Goal: Transaction & Acquisition: Purchase product/service

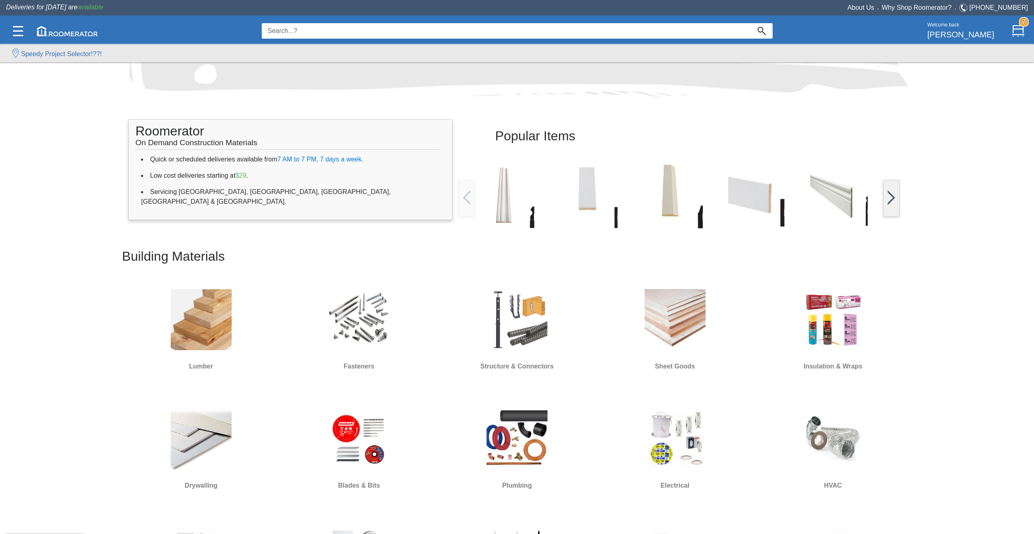
scroll to position [203, 0]
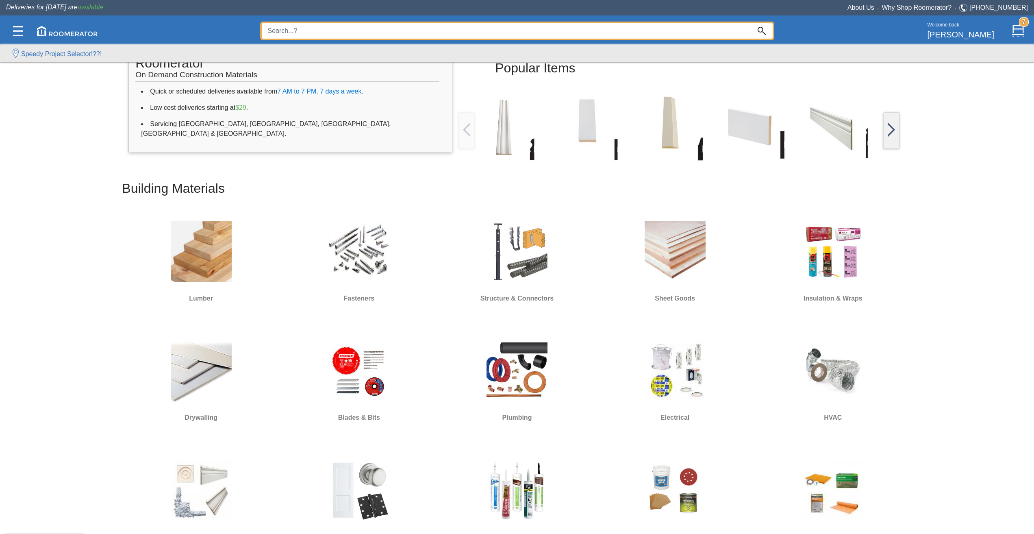
click at [442, 33] on input at bounding box center [506, 30] width 489 height 15
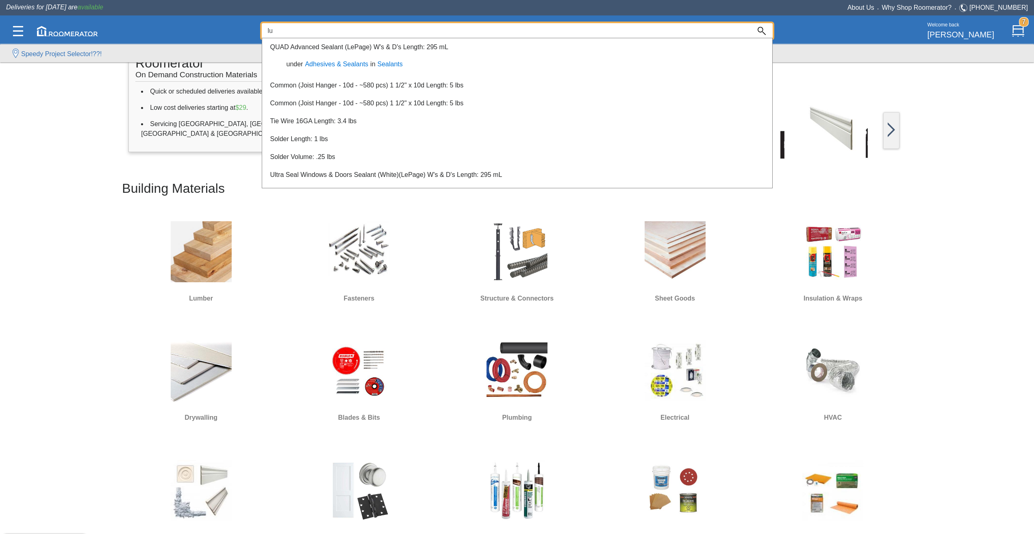
type input "l"
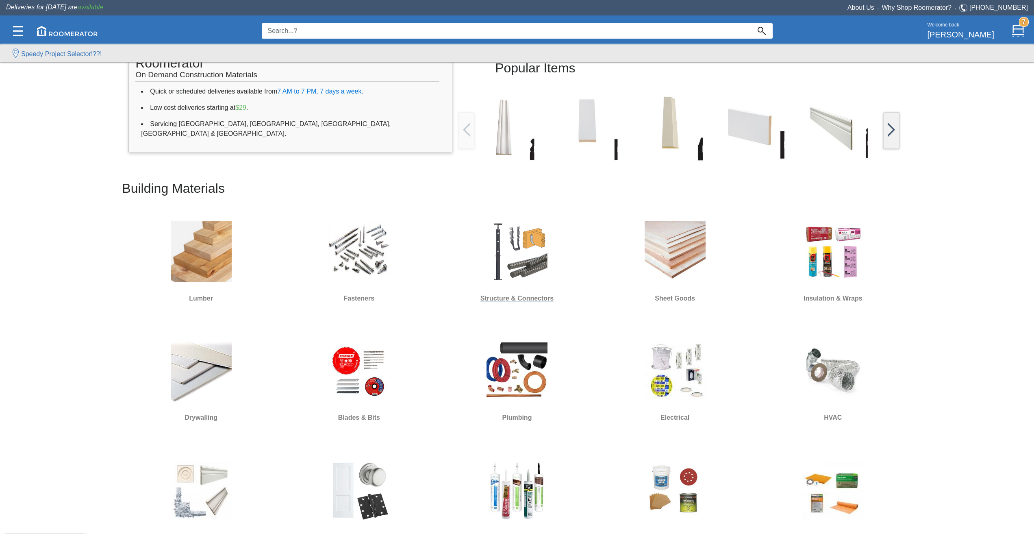
click at [523, 268] on img at bounding box center [517, 251] width 61 height 61
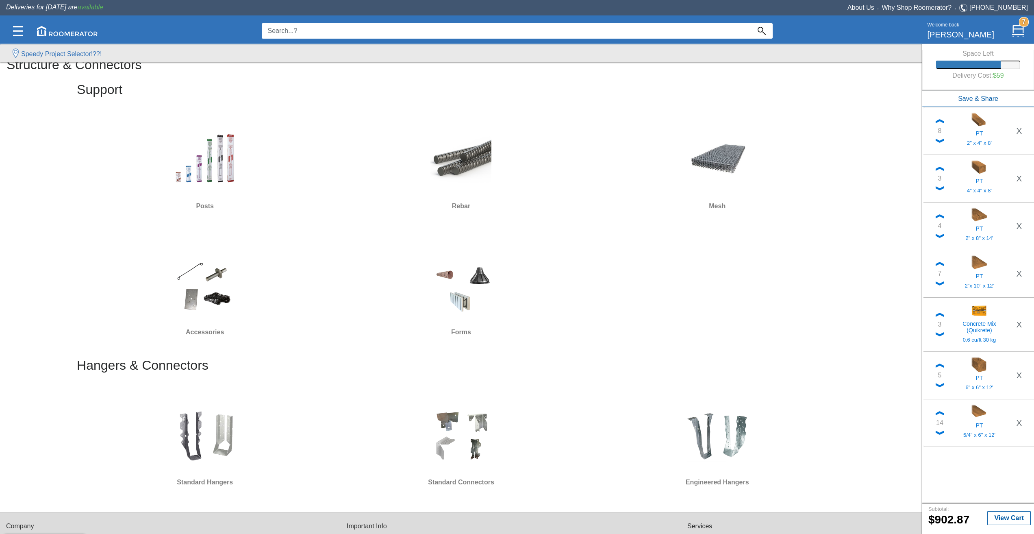
scroll to position [81, 0]
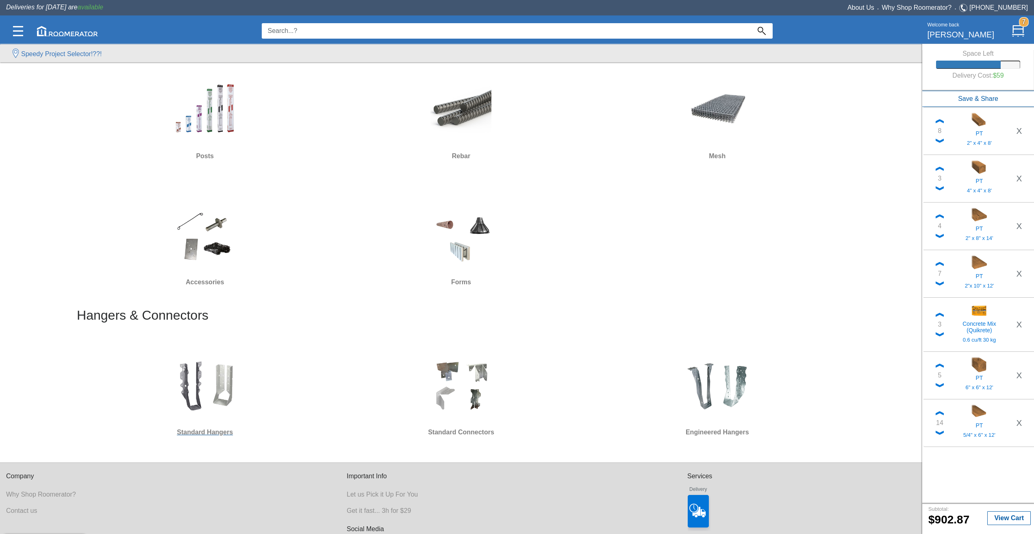
click at [219, 381] on img at bounding box center [204, 385] width 61 height 61
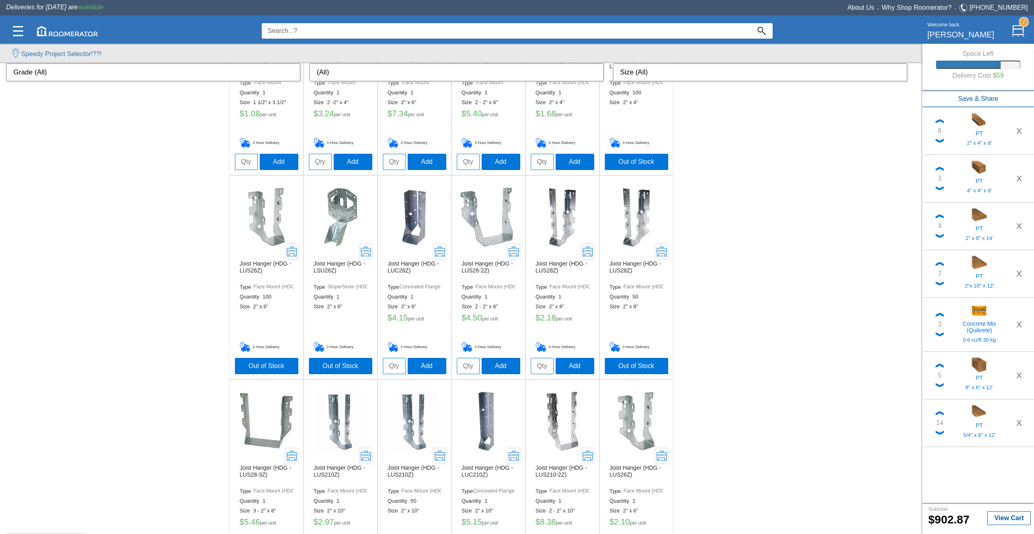
scroll to position [163, 0]
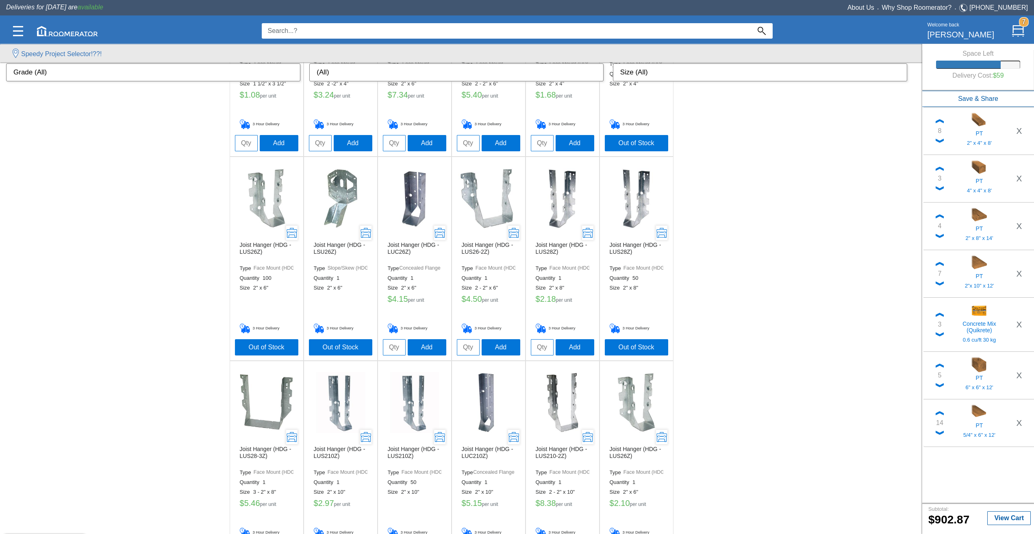
click at [573, 193] on img at bounding box center [562, 198] width 61 height 61
